Goal: Task Accomplishment & Management: Use online tool/utility

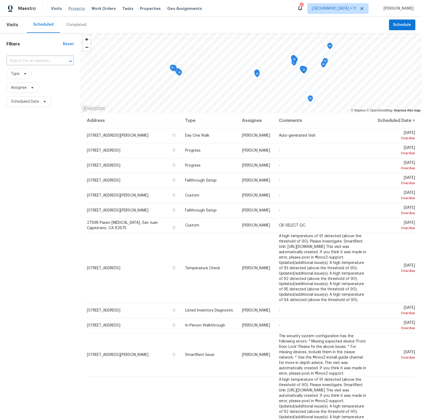
click at [69, 8] on span "Projects" at bounding box center [76, 8] width 17 height 5
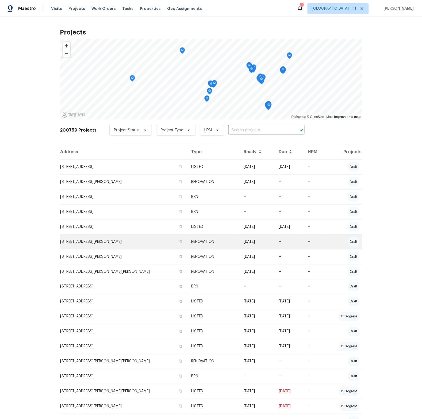
click at [192, 241] on td "RENOVATION" at bounding box center [213, 241] width 52 height 15
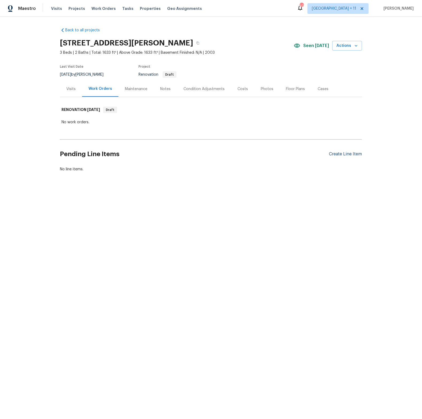
click at [342, 156] on div "Create Line Item" at bounding box center [345, 154] width 33 height 5
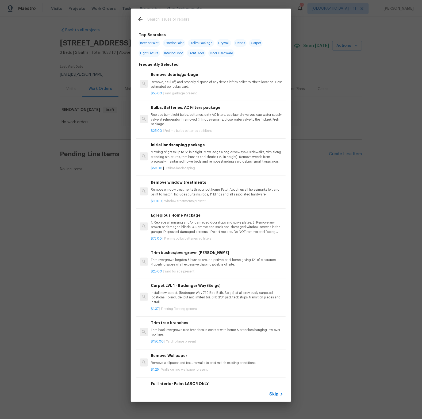
click at [275, 394] on span "Skip" at bounding box center [273, 394] width 9 height 5
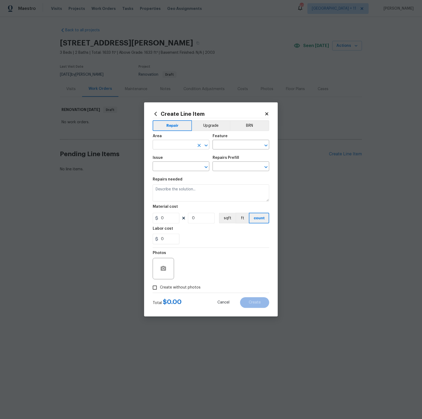
click at [179, 145] on input "text" at bounding box center [174, 145] width 42 height 8
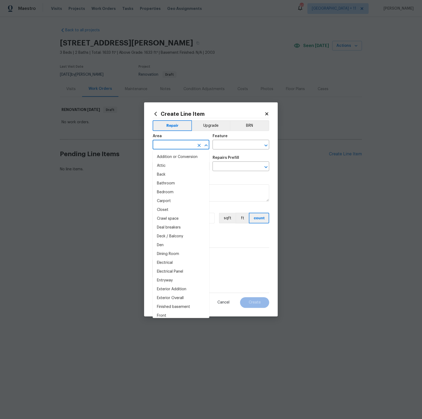
click at [187, 135] on div "Area" at bounding box center [181, 137] width 57 height 7
